Goal: Task Accomplishment & Management: Use online tool/utility

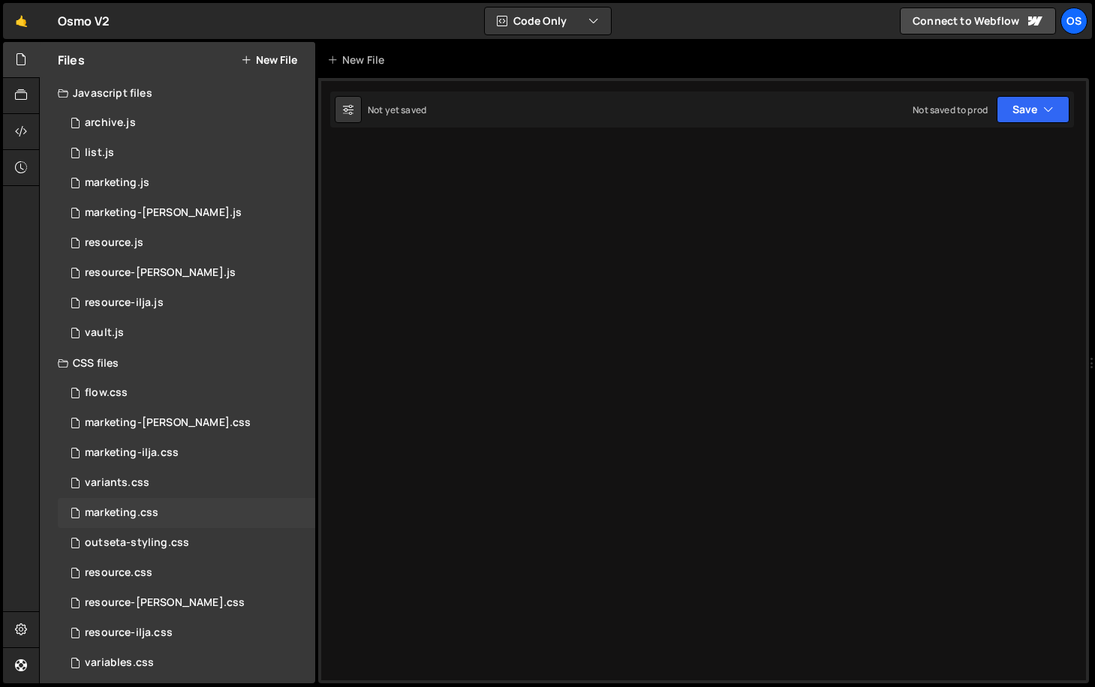
click at [158, 509] on div "marketing.css 0" at bounding box center [186, 513] width 257 height 30
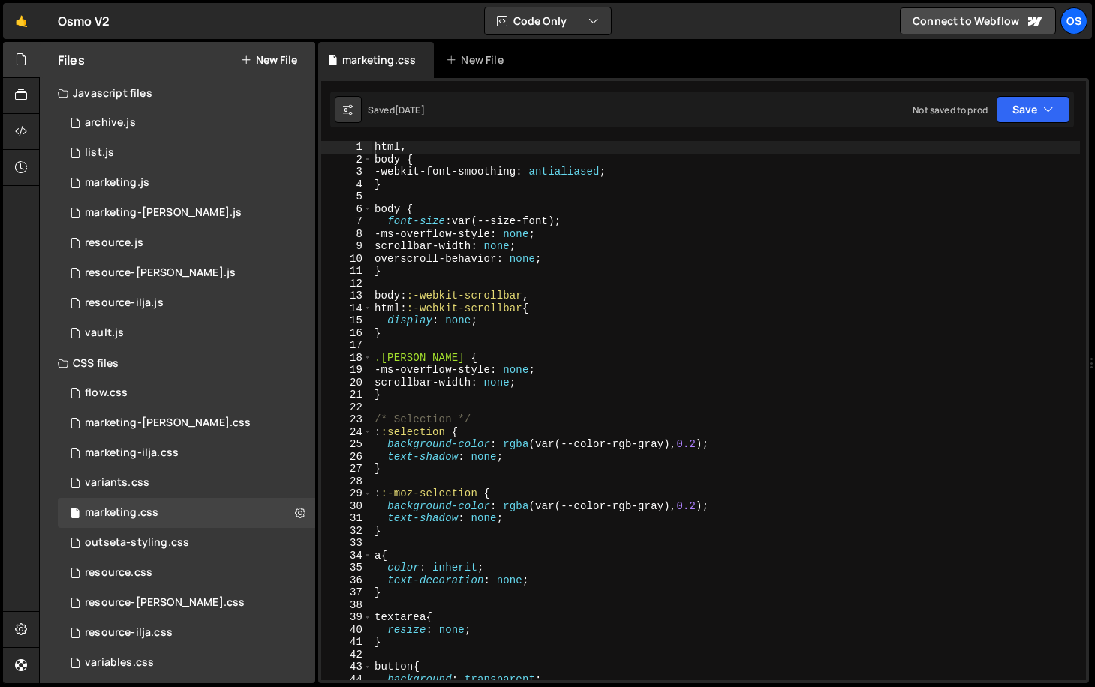
scroll to position [405, 0]
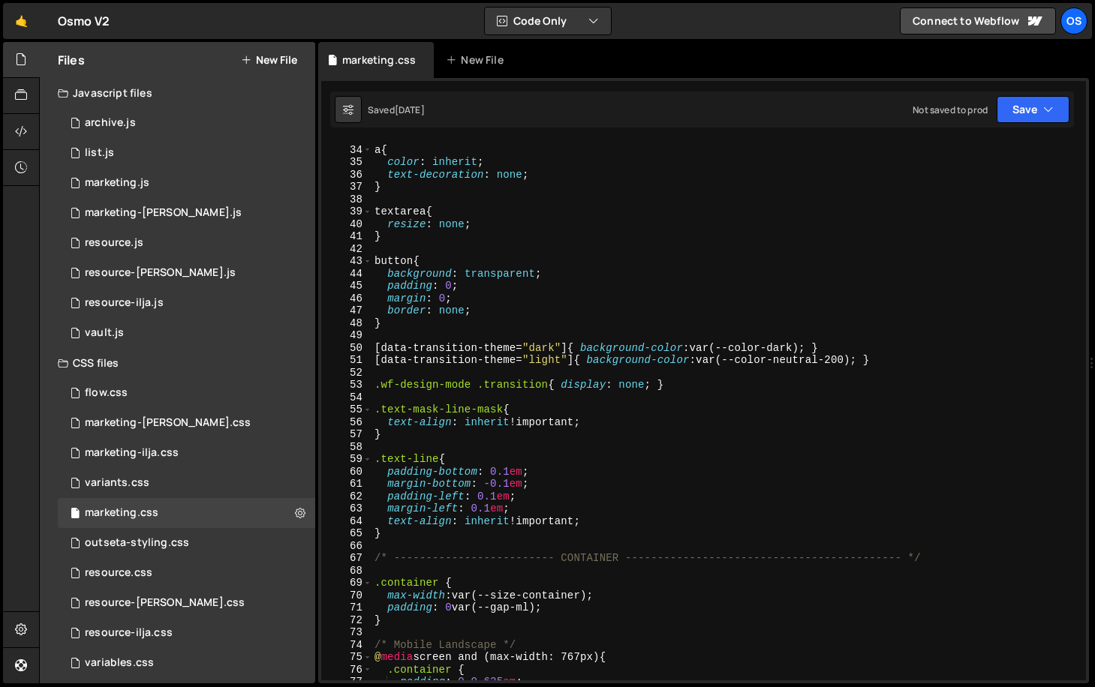
click at [0, 0] on icon at bounding box center [0, 0] width 0 height 0
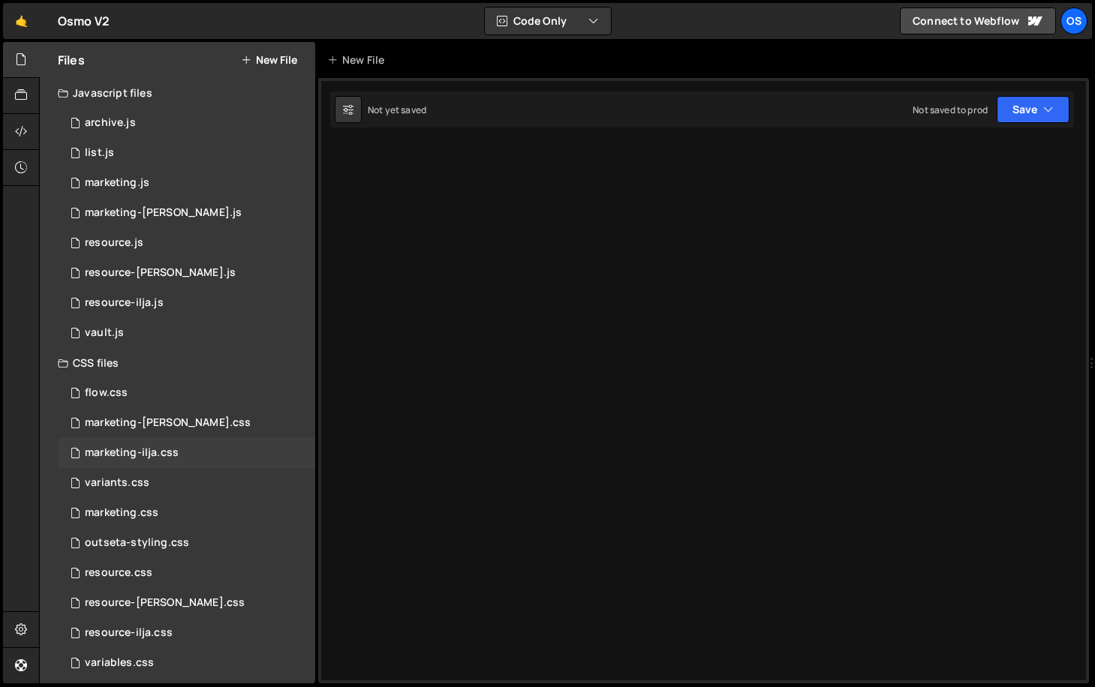
scroll to position [40, 0]
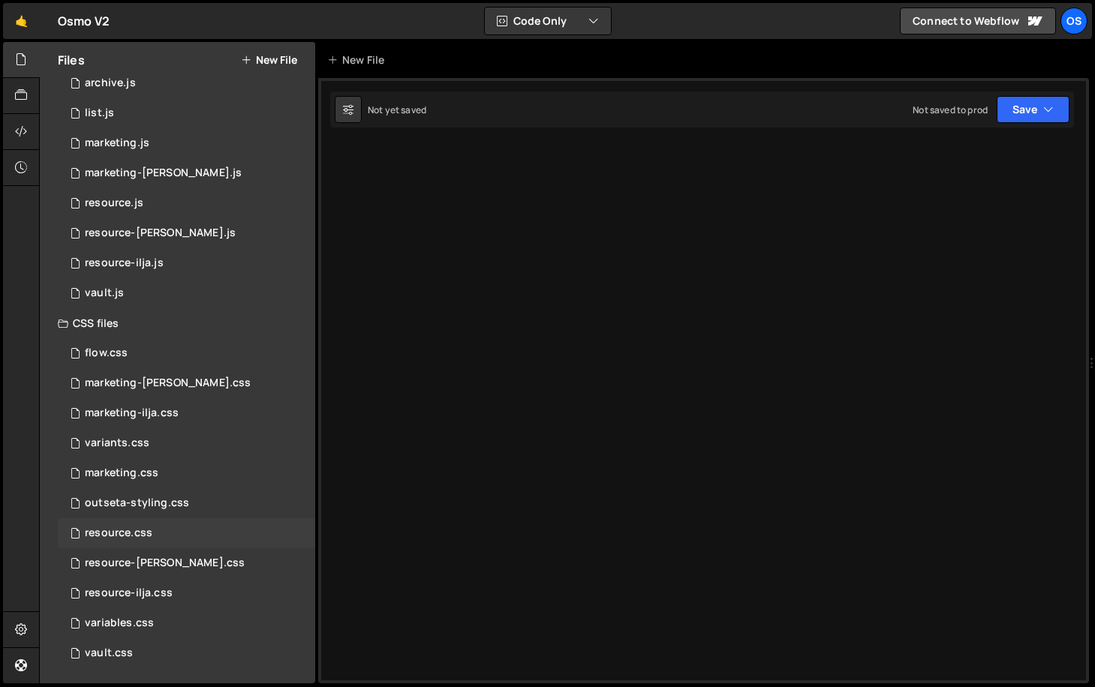
click at [148, 534] on div "resource.css" at bounding box center [119, 534] width 68 height 14
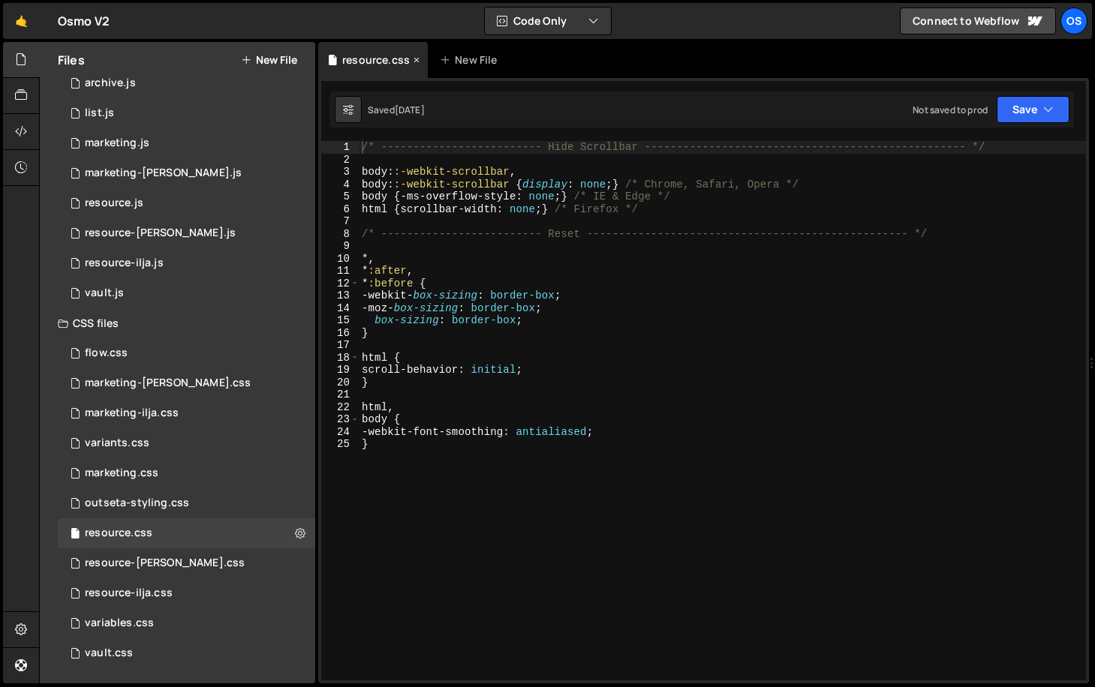
click at [412, 59] on icon at bounding box center [416, 60] width 11 height 15
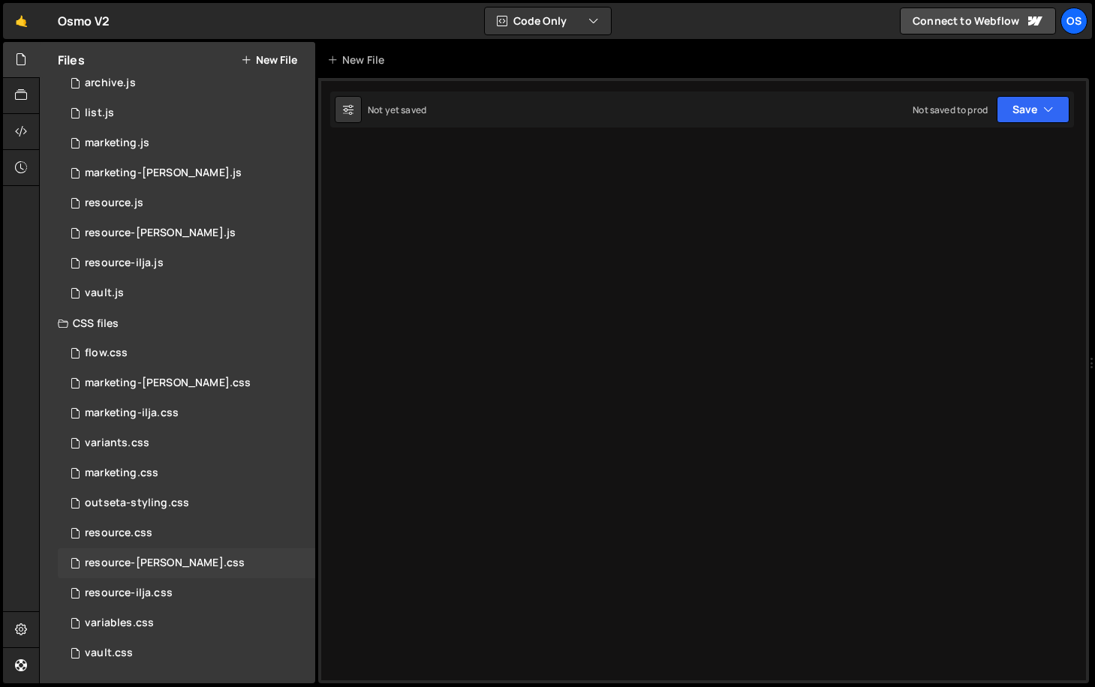
click at [173, 561] on div "resource-[PERSON_NAME].css" at bounding box center [165, 564] width 160 height 14
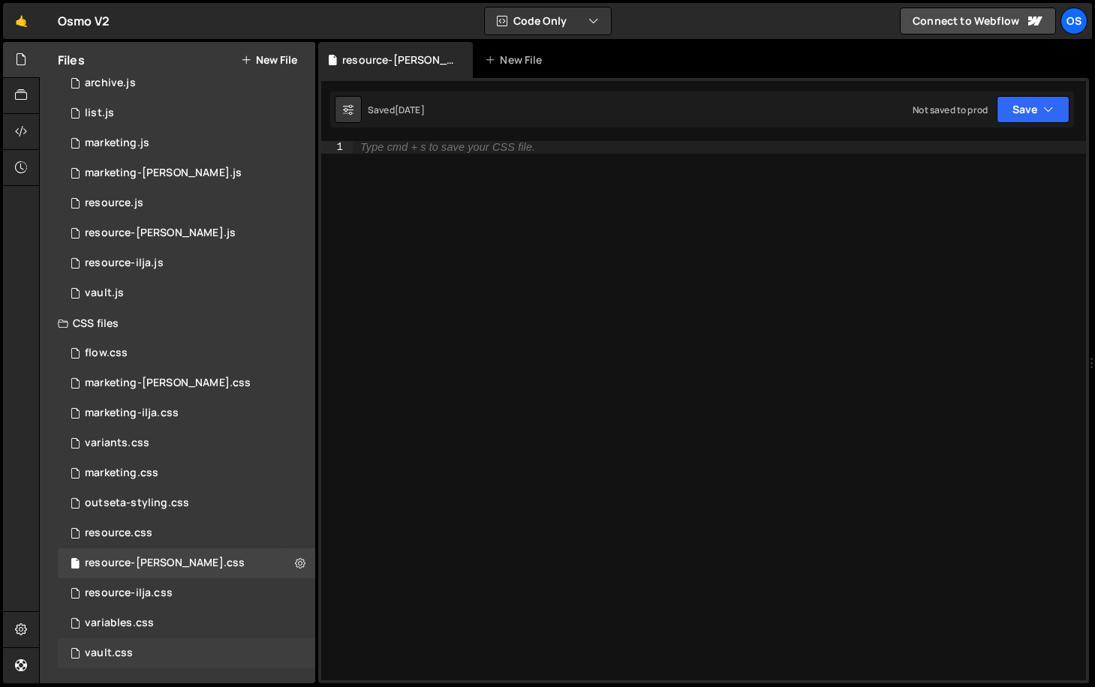
drag, startPoint x: 453, startPoint y: 61, endPoint x: 172, endPoint y: 638, distance: 642.0
click at [0, 0] on icon at bounding box center [0, 0] width 0 height 0
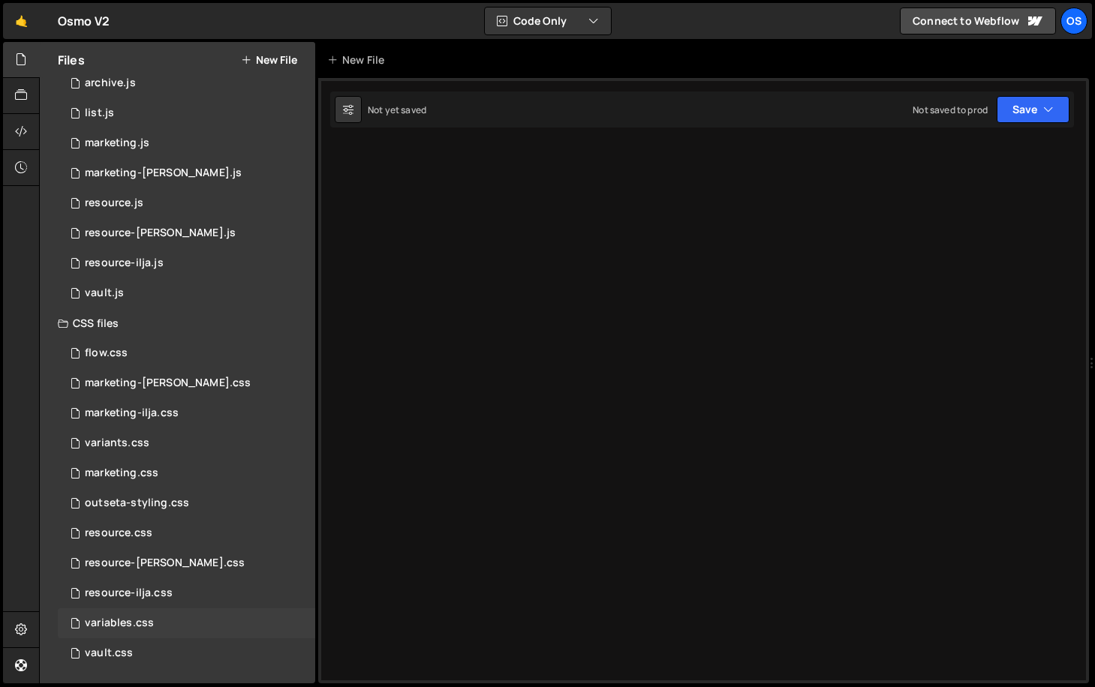
click at [137, 630] on div "variables.css 0" at bounding box center [186, 624] width 257 height 30
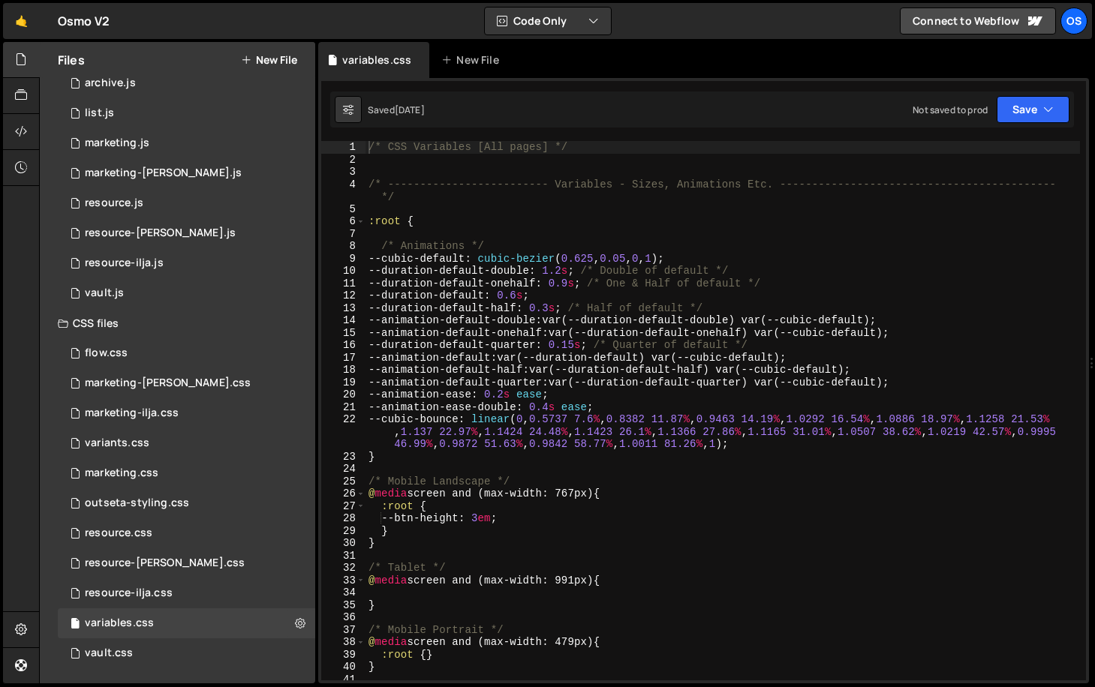
type textarea "--cubic-default: cubic-bezier(0.625, 0.05, 0, 1);"
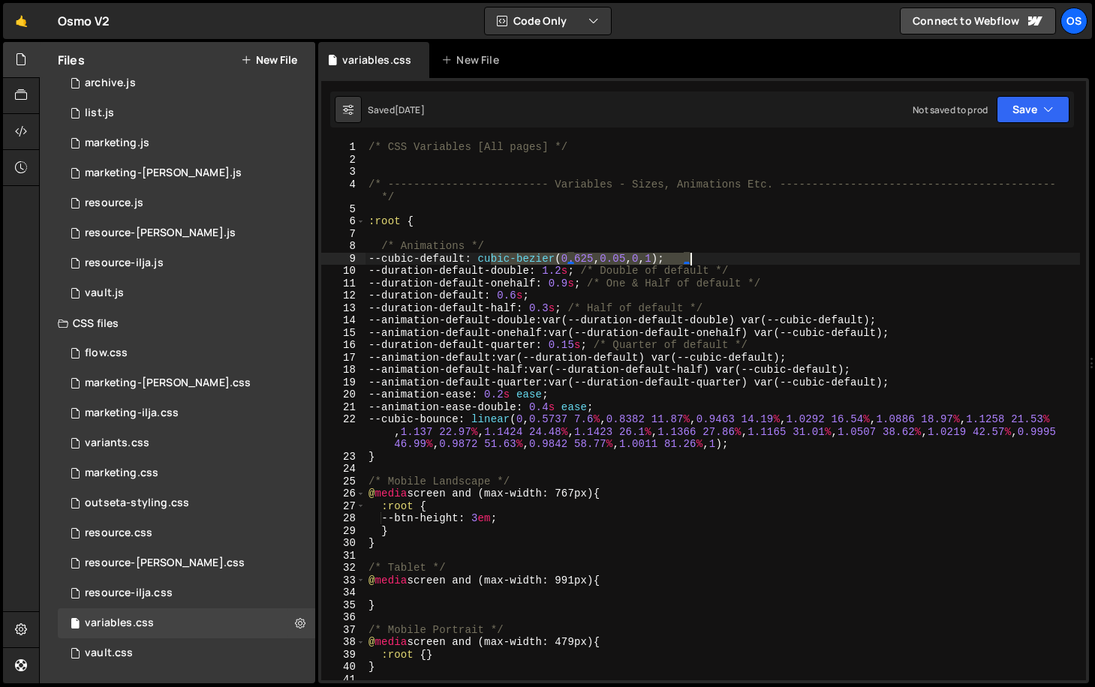
drag, startPoint x: 493, startPoint y: 261, endPoint x: 693, endPoint y: 257, distance: 199.6
click at [693, 257] on div "/* CSS Variables [All pages] */ /* ------------------------- Variables - Sizes,…" at bounding box center [722, 423] width 714 height 564
